Goal: Transaction & Acquisition: Book appointment/travel/reservation

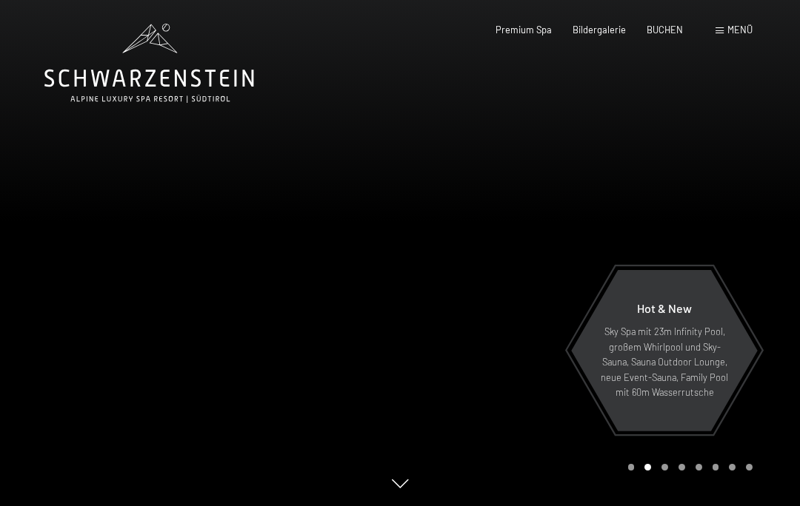
click at [734, 31] on span "Menü" at bounding box center [739, 30] width 25 height 12
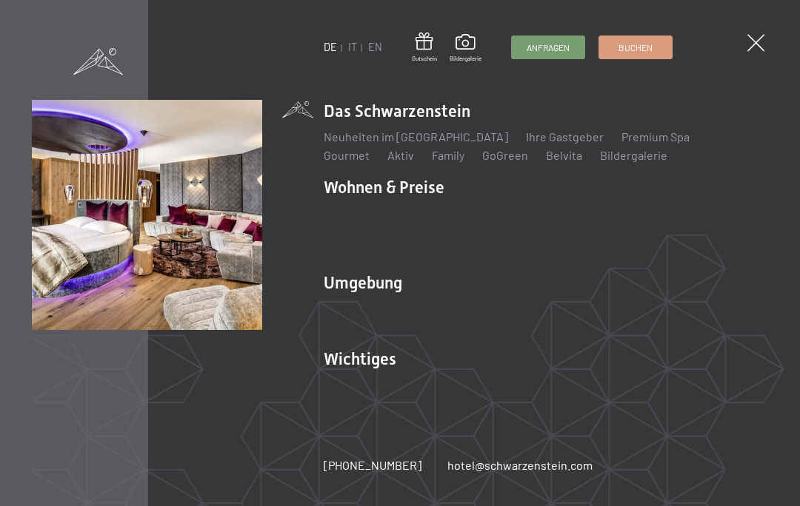
click at [495, 218] on link "Zimmer & Preise" at bounding box center [481, 213] width 86 height 14
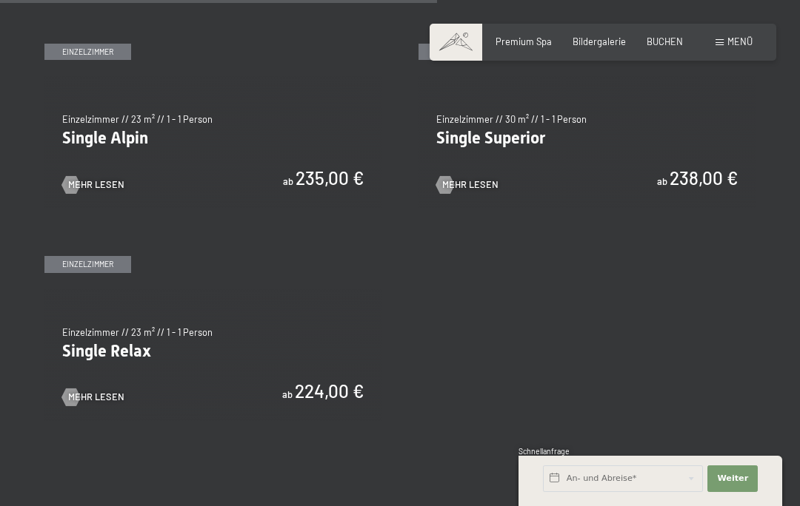
scroll to position [1835, 0]
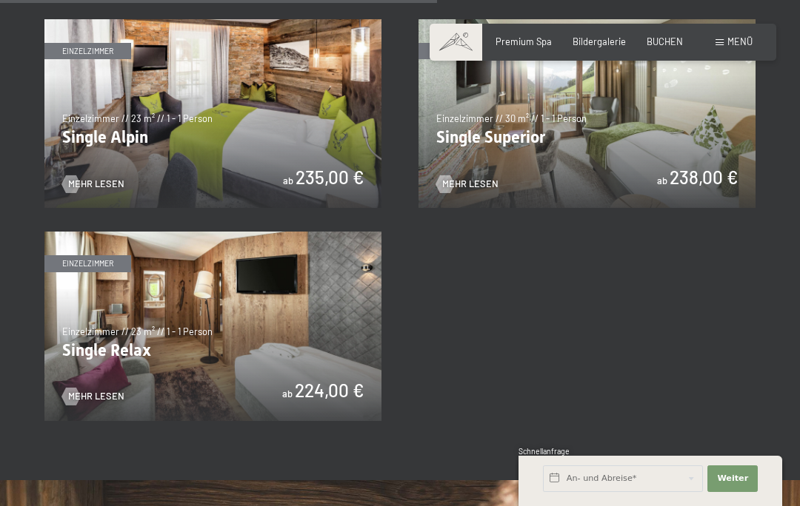
click at [298, 303] on span "Einwilligung Marketing*" at bounding box center [317, 295] width 122 height 15
click at [249, 303] on input "Einwilligung Marketing*" at bounding box center [241, 295] width 15 height 15
checkbox input "false"
click at [233, 327] on img at bounding box center [212, 327] width 337 height 190
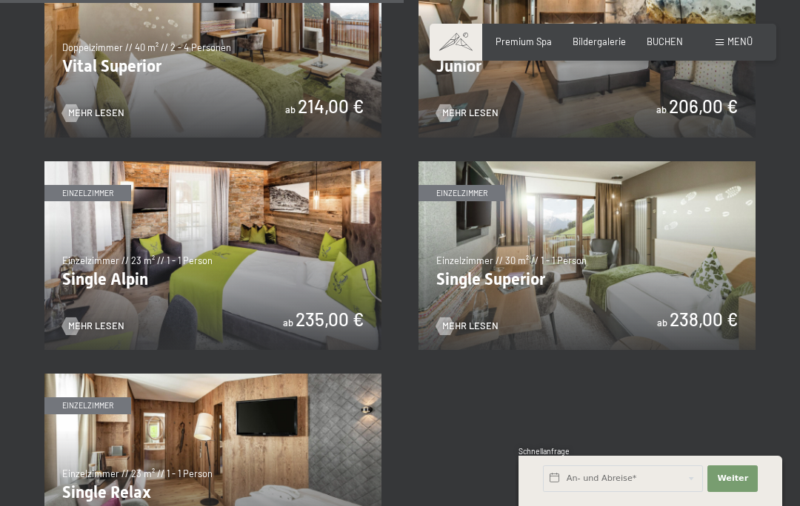
scroll to position [1695, 0]
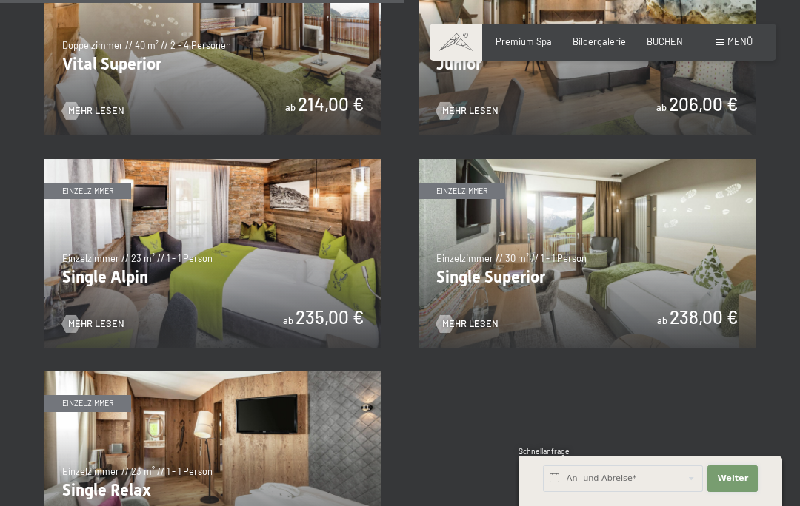
click at [736, 485] on span "Weiter" at bounding box center [732, 479] width 31 height 12
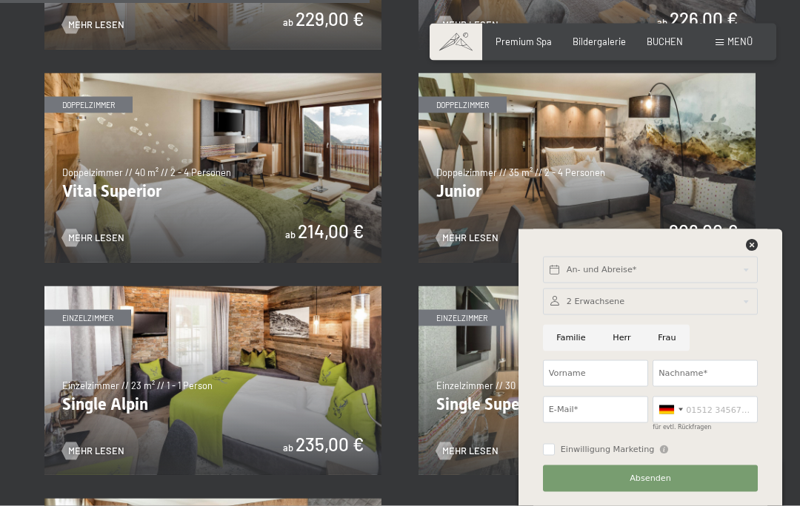
scroll to position [1551, 0]
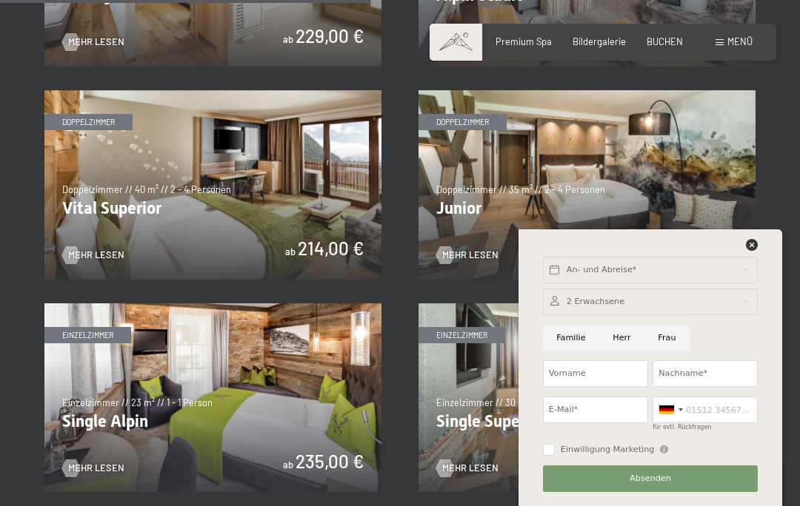
click at [606, 202] on img at bounding box center [586, 185] width 337 height 190
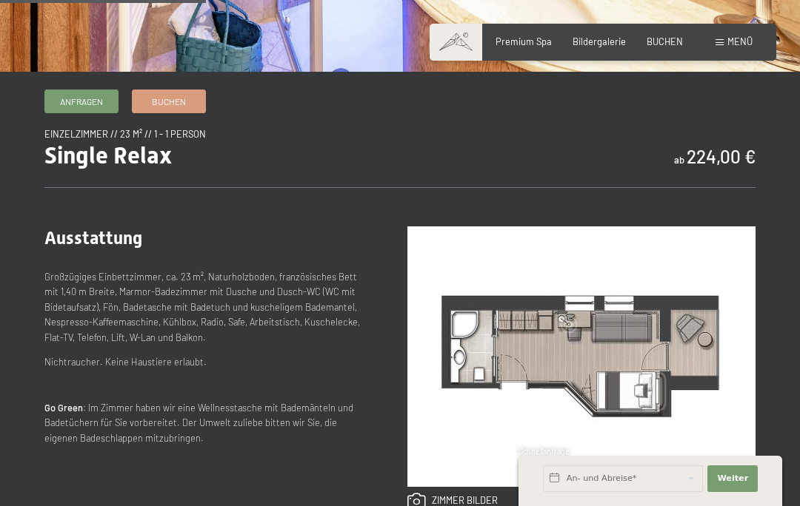
scroll to position [409, 0]
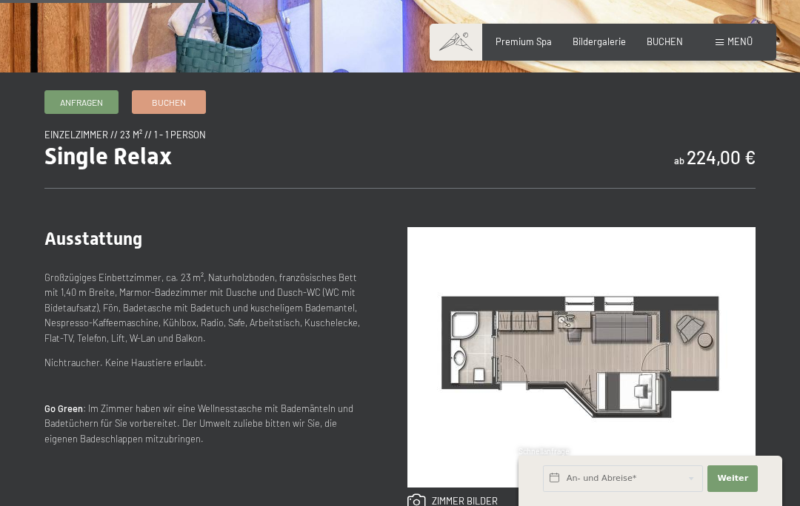
click at [651, 341] on img at bounding box center [581, 357] width 348 height 261
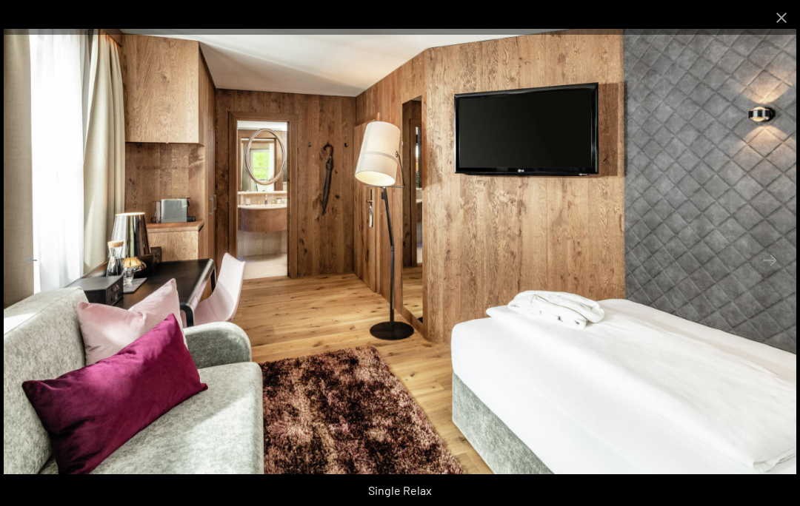
click at [788, 19] on button "Close gallery" at bounding box center [781, 17] width 37 height 35
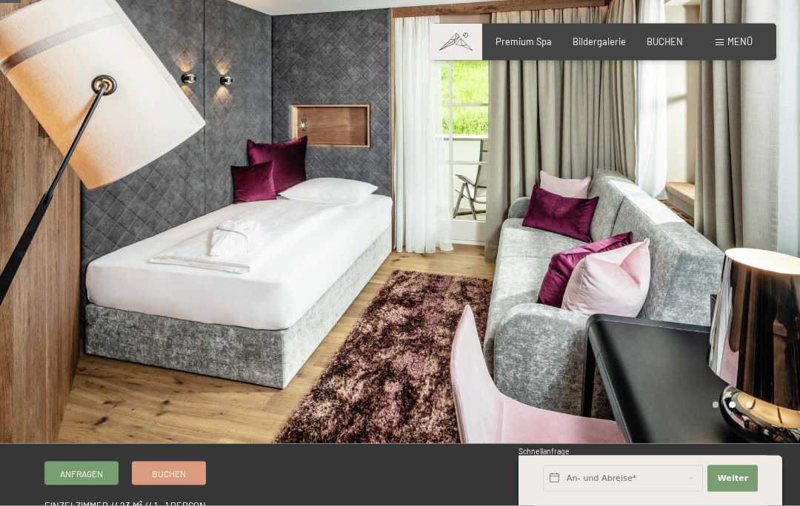
scroll to position [0, 0]
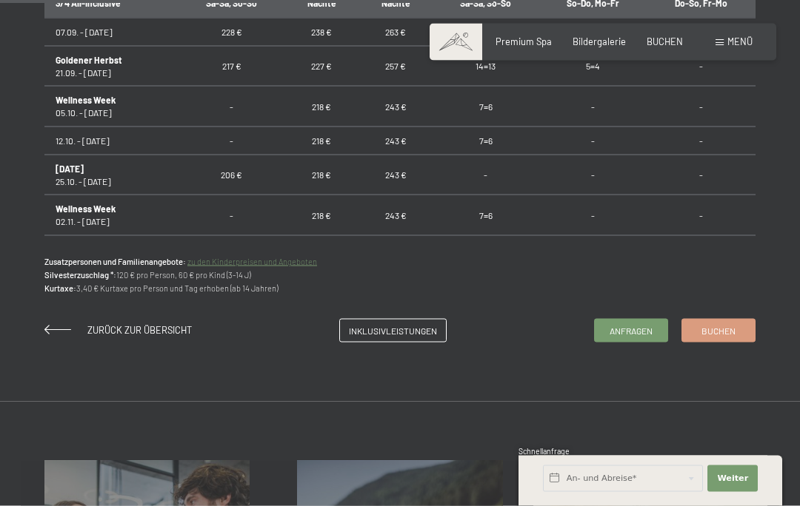
scroll to position [981, 0]
click at [721, 325] on span "Buchen" at bounding box center [718, 330] width 34 height 13
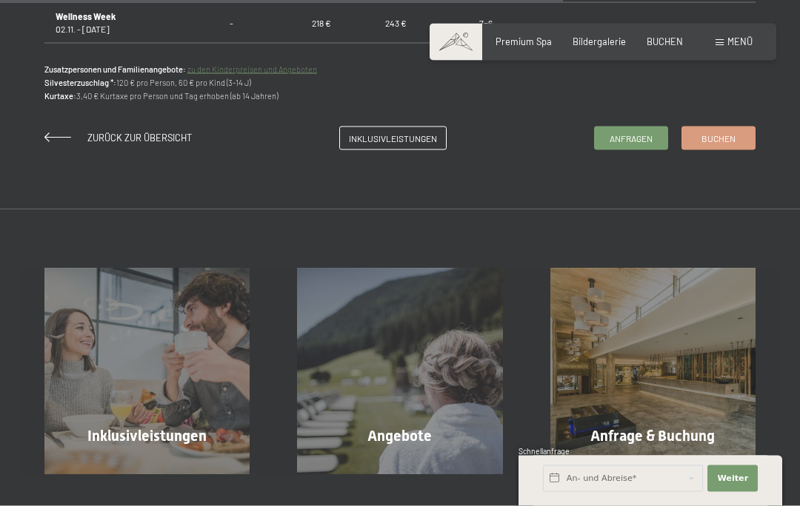
scroll to position [1188, 0]
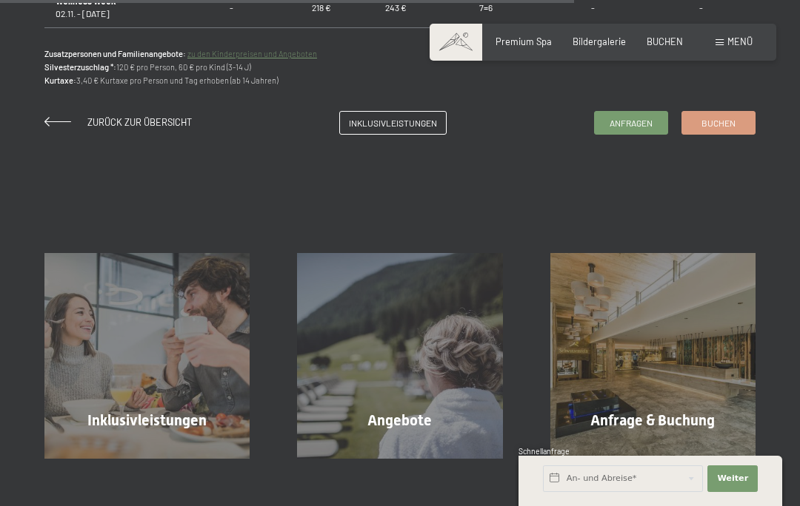
click at [717, 127] on link "Buchen" at bounding box center [718, 123] width 73 height 22
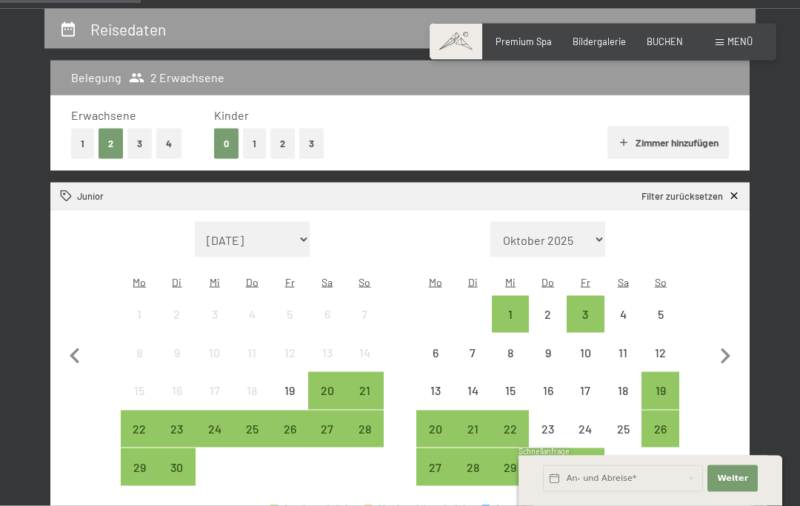
scroll to position [275, 0]
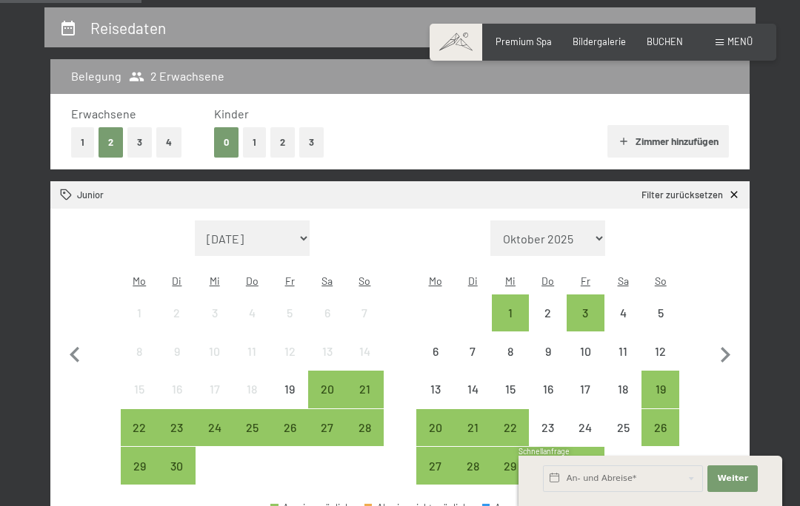
click at [660, 384] on div "19" at bounding box center [660, 401] width 35 height 35
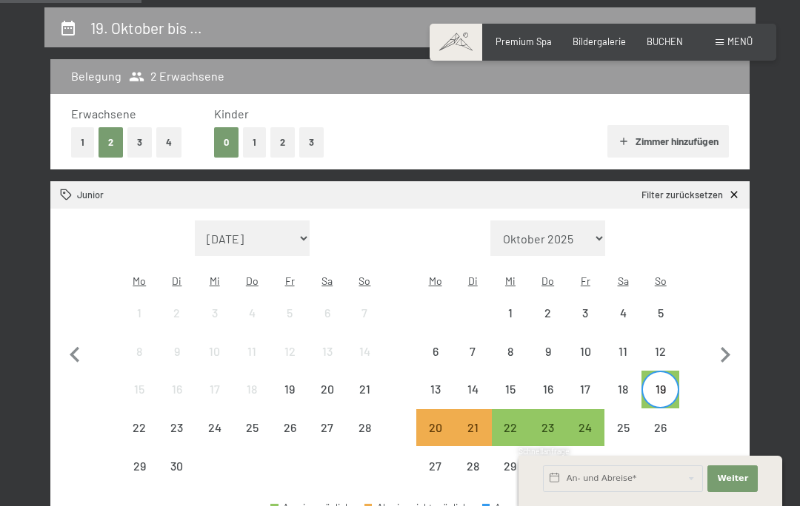
click at [583, 422] on div "24" at bounding box center [585, 439] width 35 height 35
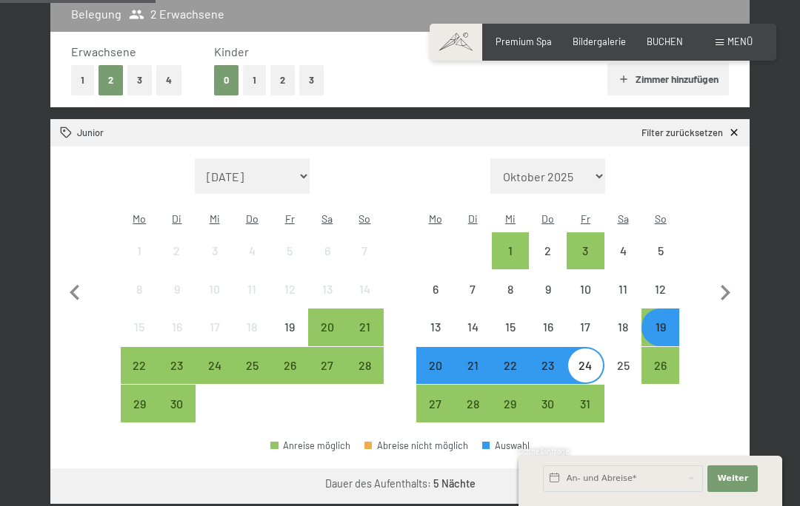
scroll to position [338, 0]
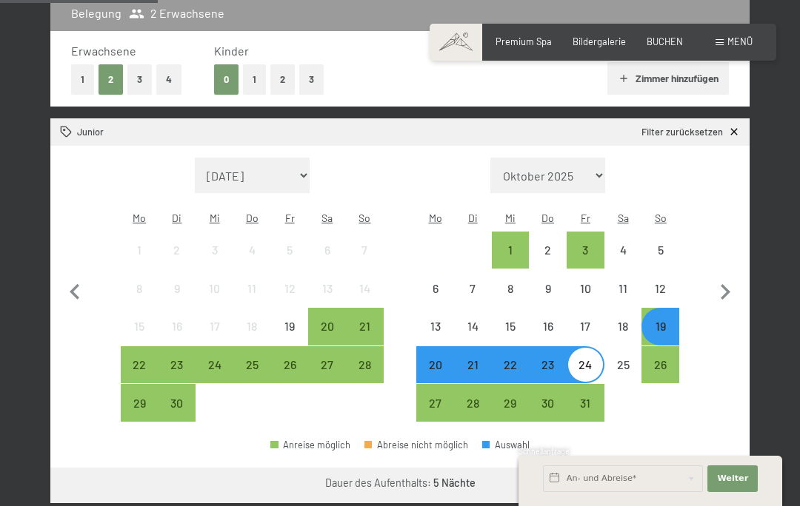
click at [699, 473] on button "Weiter zu „Zimmer“" at bounding box center [683, 486] width 133 height 36
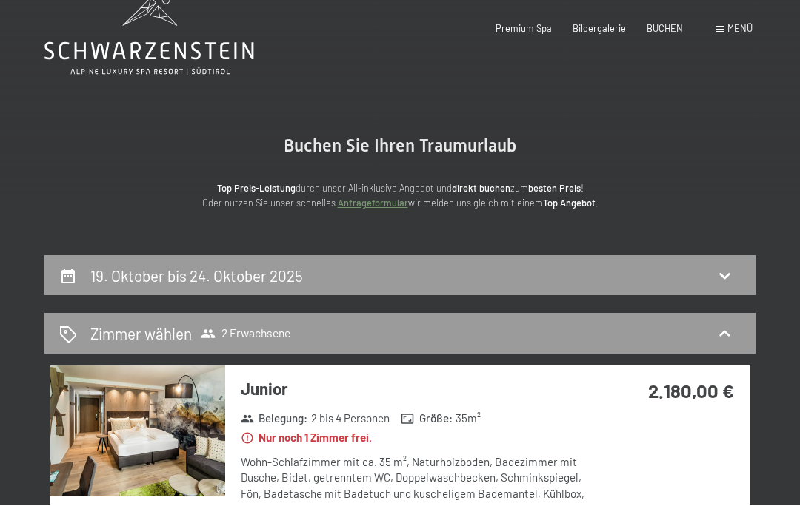
scroll to position [31, 0]
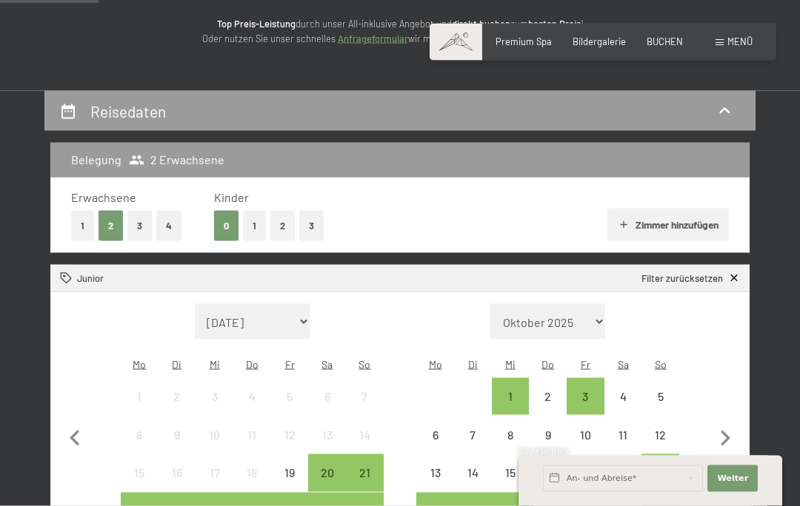
scroll to position [193, 0]
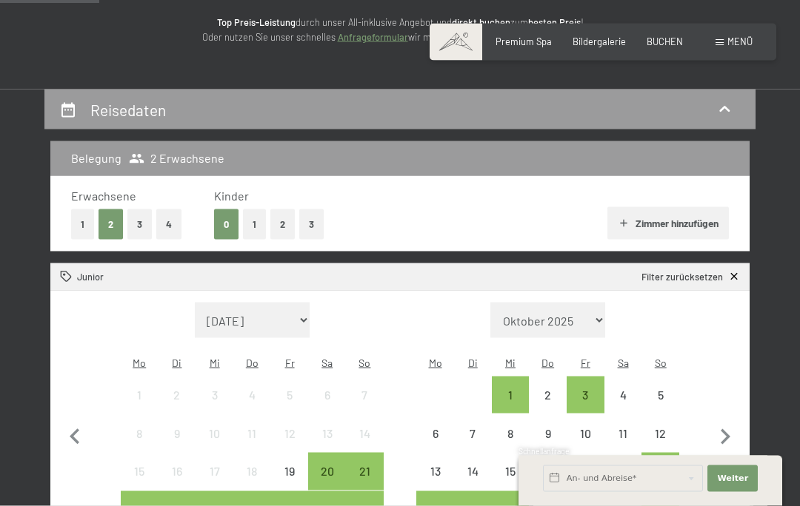
click at [84, 230] on button "1" at bounding box center [82, 225] width 23 height 30
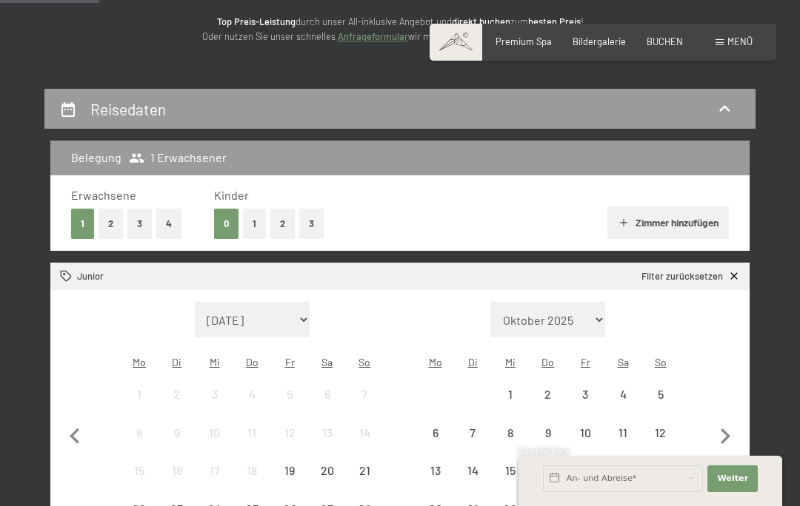
click at [261, 229] on button "1" at bounding box center [254, 224] width 23 height 30
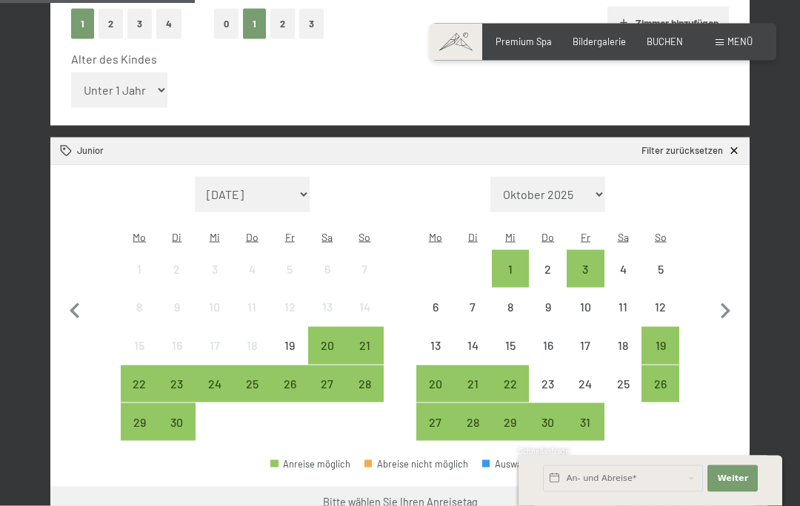
scroll to position [395, 0]
click at [665, 339] on div "19" at bounding box center [660, 356] width 35 height 35
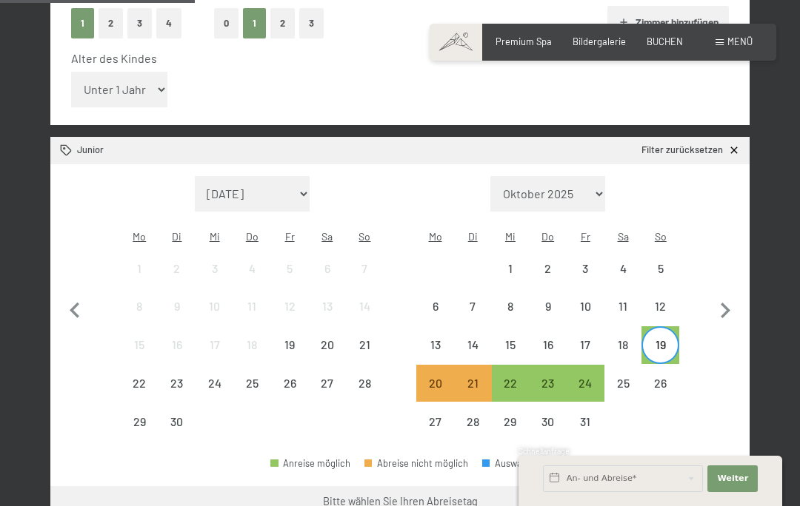
click at [665, 378] on div "26" at bounding box center [660, 395] width 35 height 35
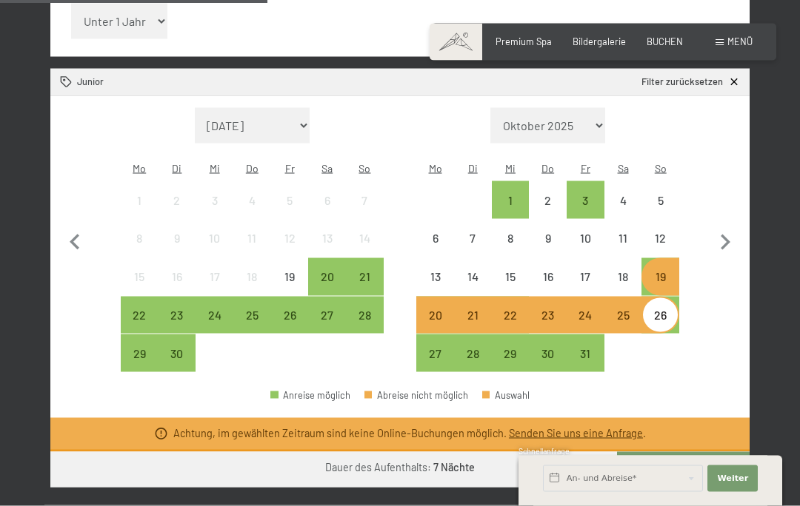
scroll to position [448, 0]
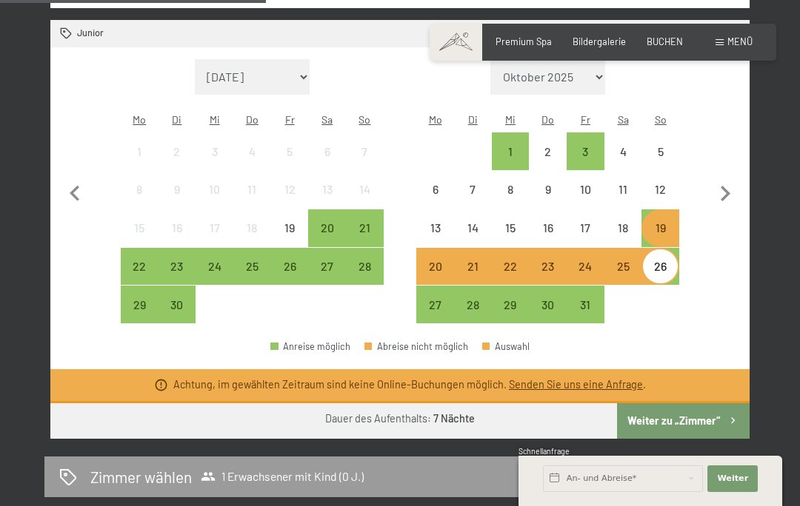
click at [681, 403] on button "Weiter zu „Zimmer“" at bounding box center [683, 421] width 133 height 36
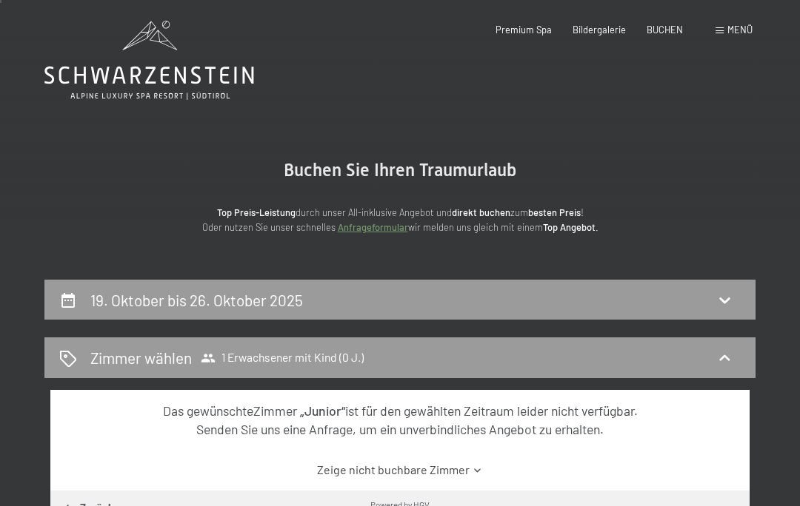
scroll to position [2, 0]
